Goal: Use online tool/utility: Utilize a website feature to perform a specific function

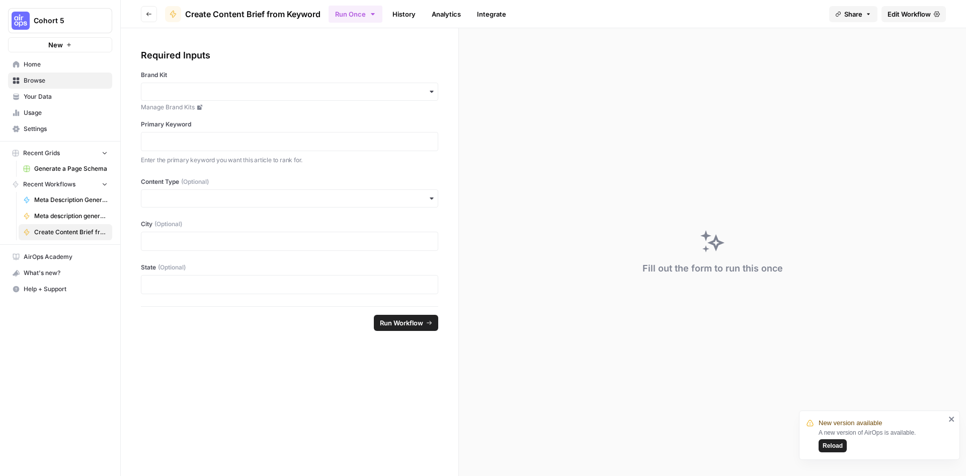
click at [829, 443] on span "Reload" at bounding box center [833, 445] width 20 height 9
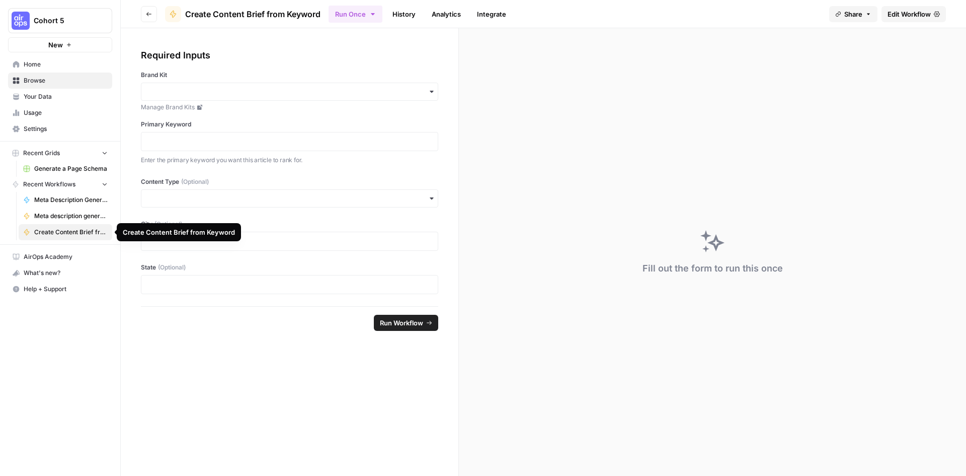
click at [50, 236] on span "Create Content Brief from Keyword" at bounding box center [70, 231] width 73 height 9
click at [150, 11] on icon "button" at bounding box center [149, 14] width 6 height 6
click at [148, 14] on icon "button" at bounding box center [149, 14] width 6 height 6
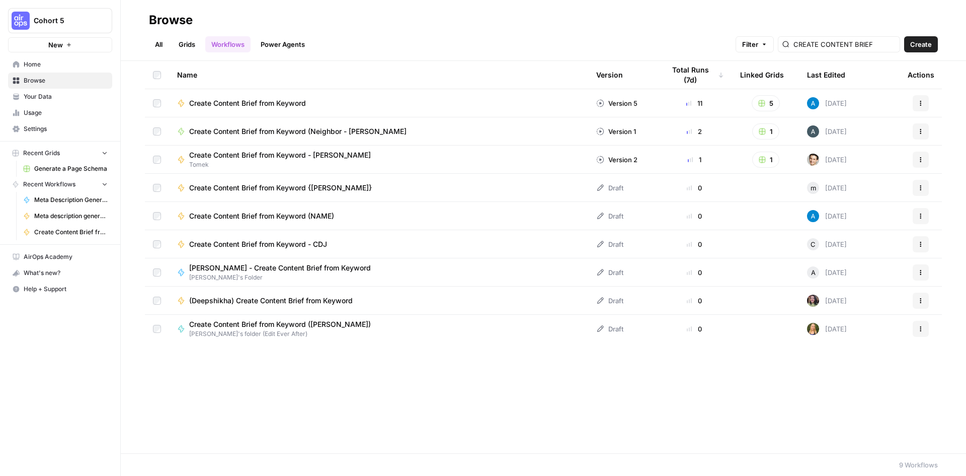
click at [300, 128] on span "Create Content Brief from Keyword (Neighbor - [PERSON_NAME]" at bounding box center [297, 131] width 217 height 10
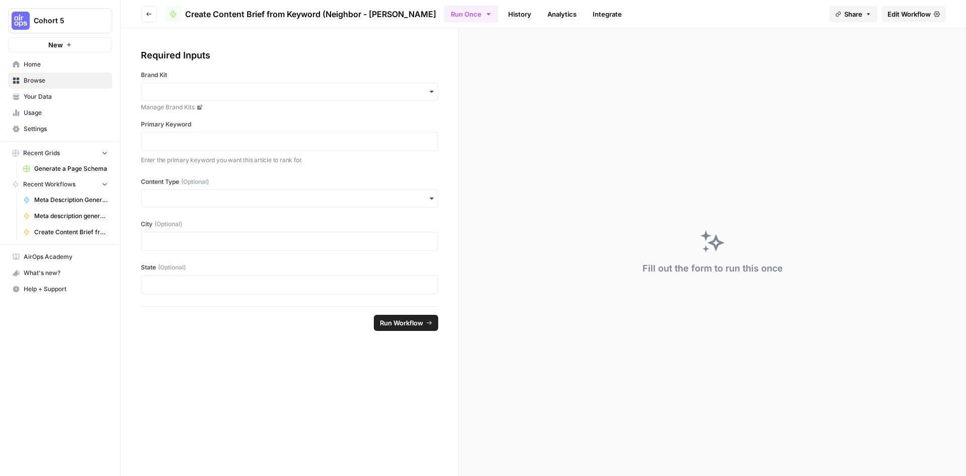
click at [151, 15] on icon "button" at bounding box center [149, 14] width 6 height 6
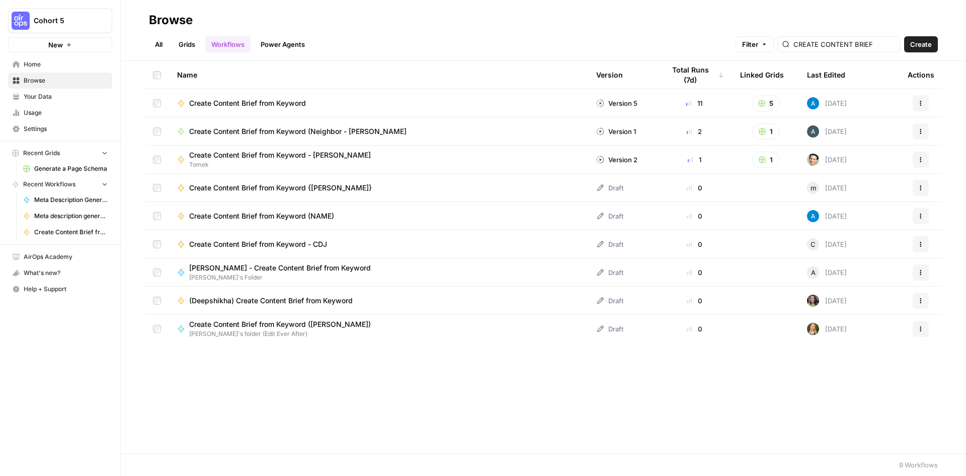
click at [284, 106] on span "Create Content Brief from Keyword" at bounding box center [247, 103] width 117 height 10
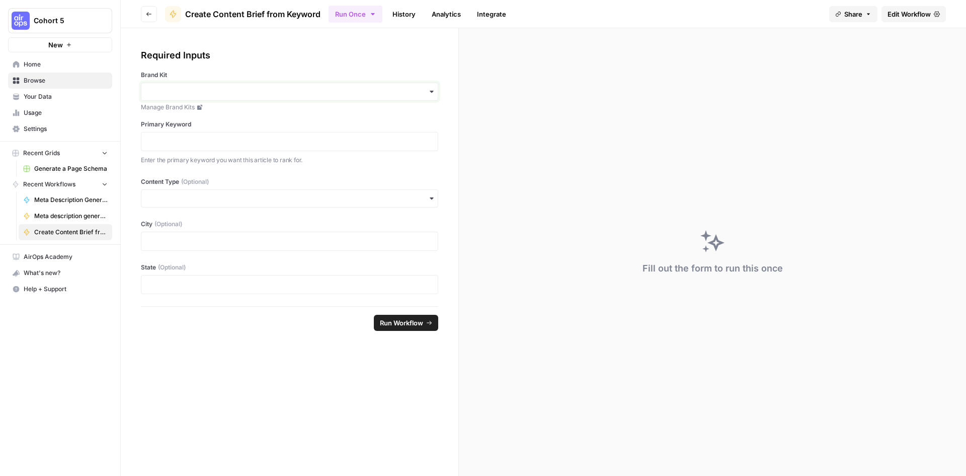
click at [230, 89] on input "Brand Kit" at bounding box center [289, 92] width 284 height 10
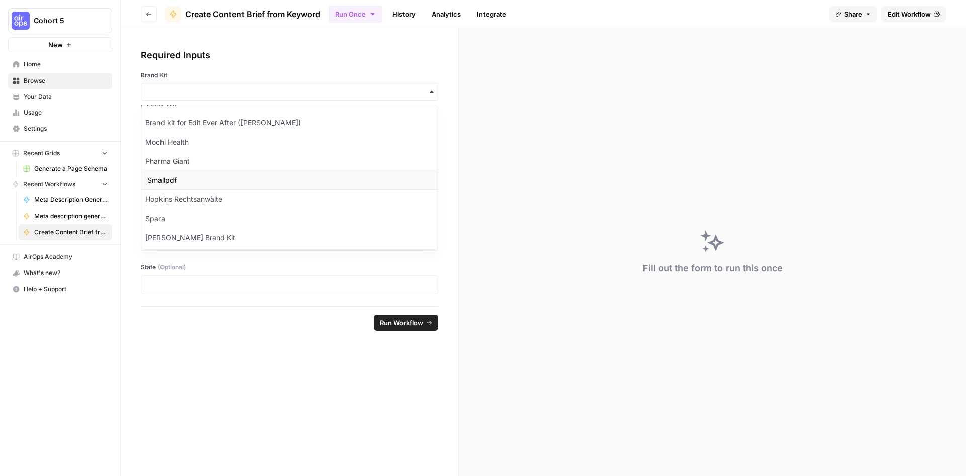
scroll to position [361, 0]
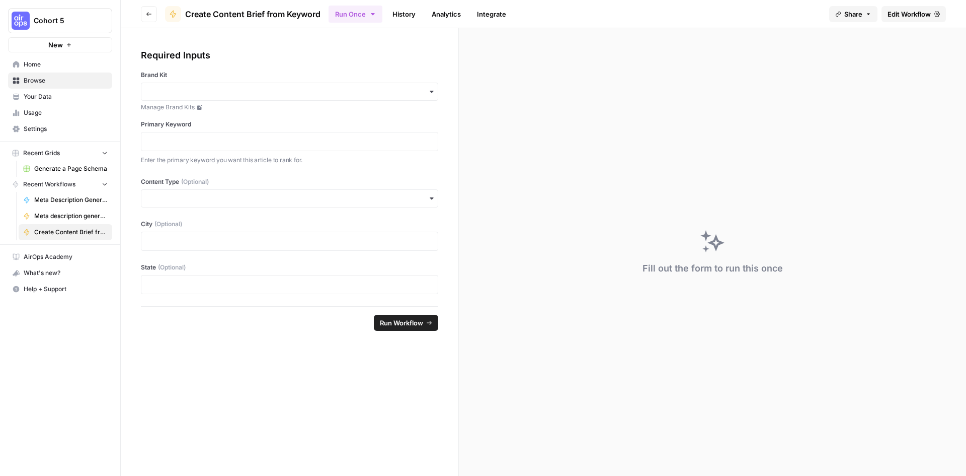
click at [606, 128] on div "Fill out the form to run this once" at bounding box center [712, 251] width 507 height 447
click at [147, 9] on button "Go back" at bounding box center [149, 14] width 16 height 16
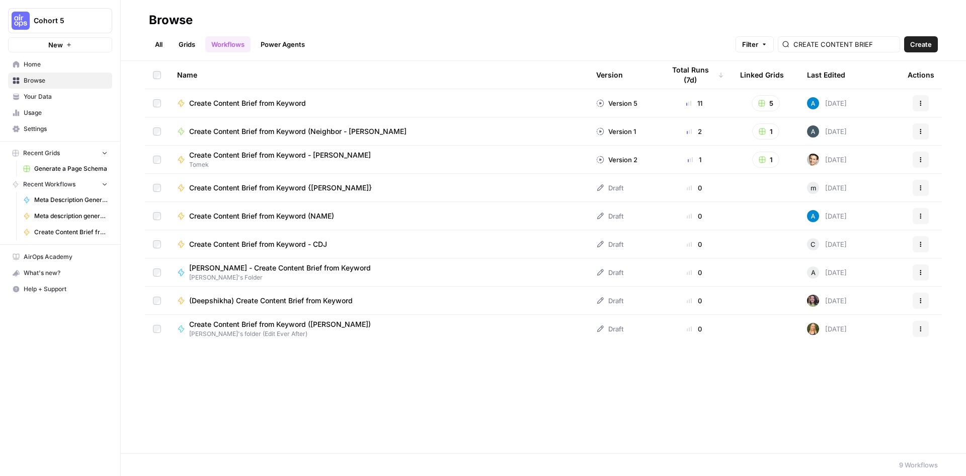
click at [920, 103] on icon "button" at bounding box center [921, 103] width 6 height 6
click at [623, 41] on div "All Grids Workflows Power Agents Filter CREATE CONTENT BRIEF Create" at bounding box center [543, 40] width 789 height 24
